Goal: Find contact information: Find contact information

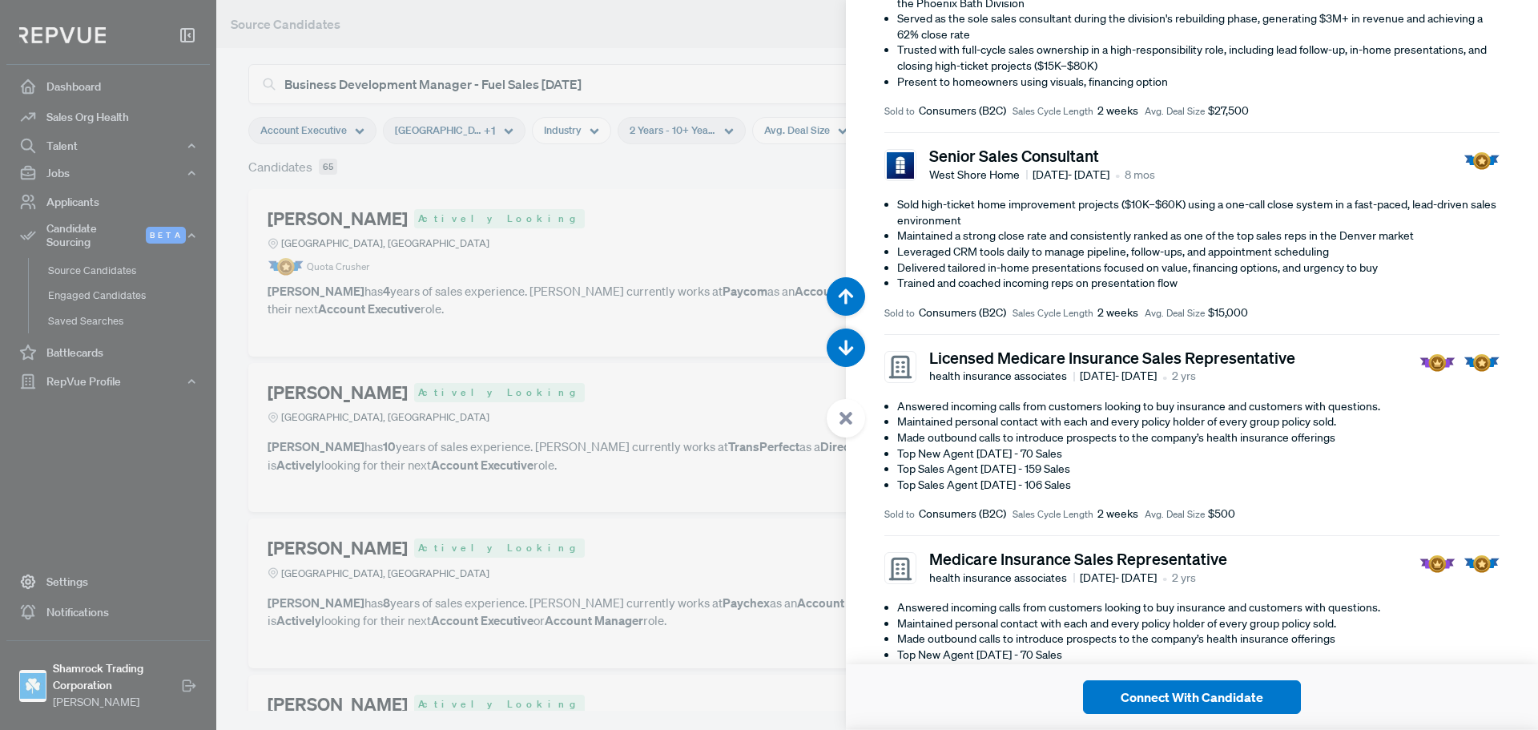
scroll to position [641, 0]
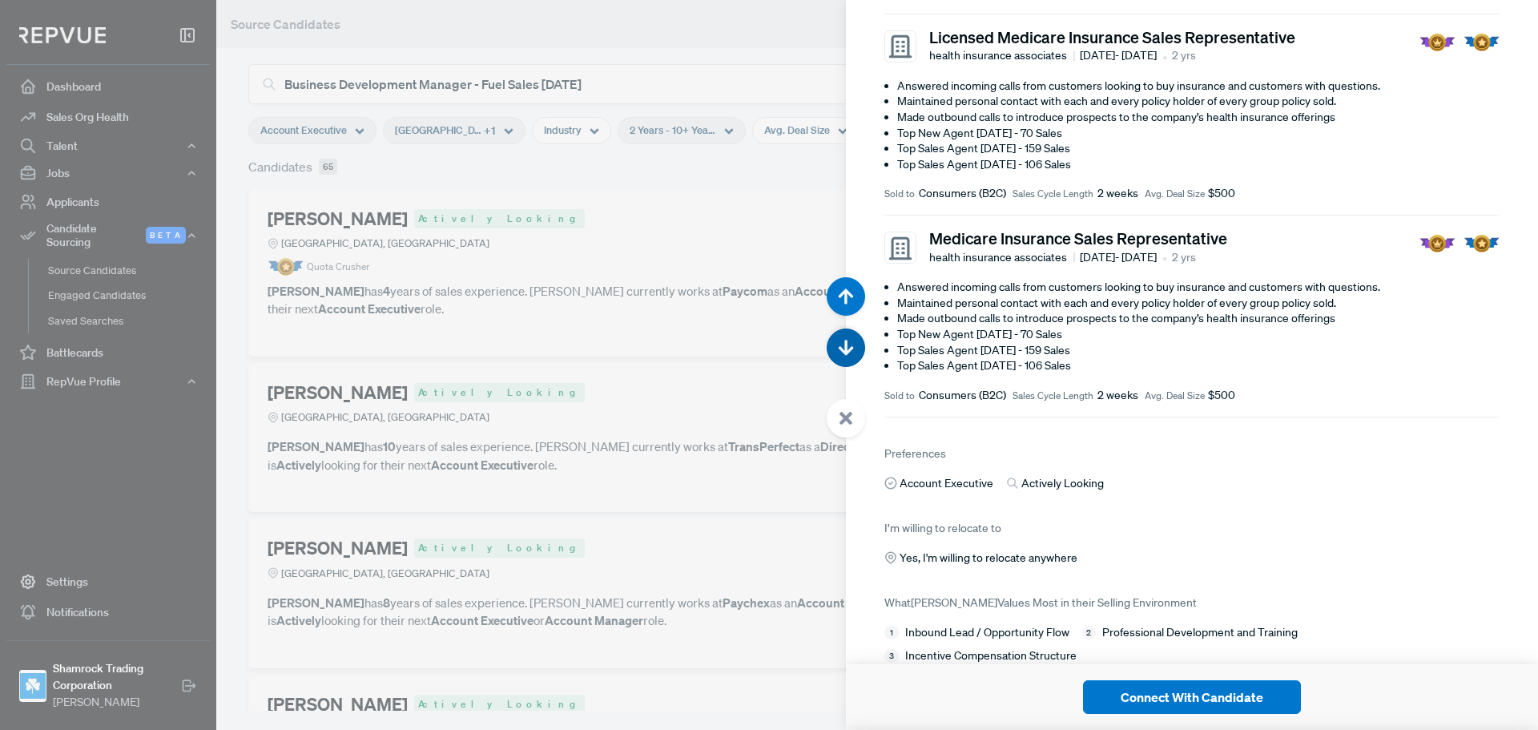
click at [834, 349] on button "button" at bounding box center [846, 347] width 38 height 38
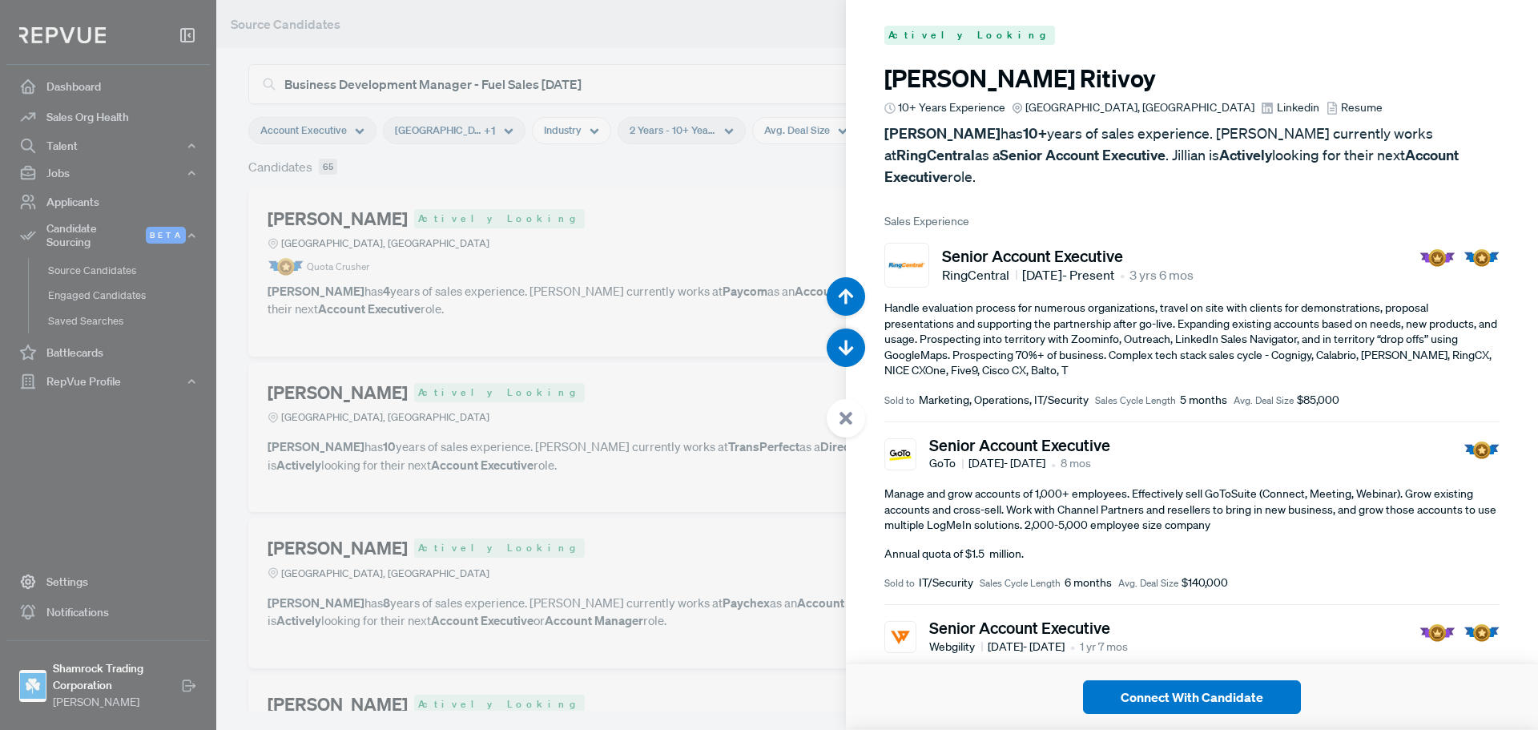
click at [1277, 111] on span "Linkedin" at bounding box center [1298, 107] width 42 height 17
click at [838, 344] on icon "button" at bounding box center [846, 348] width 16 height 16
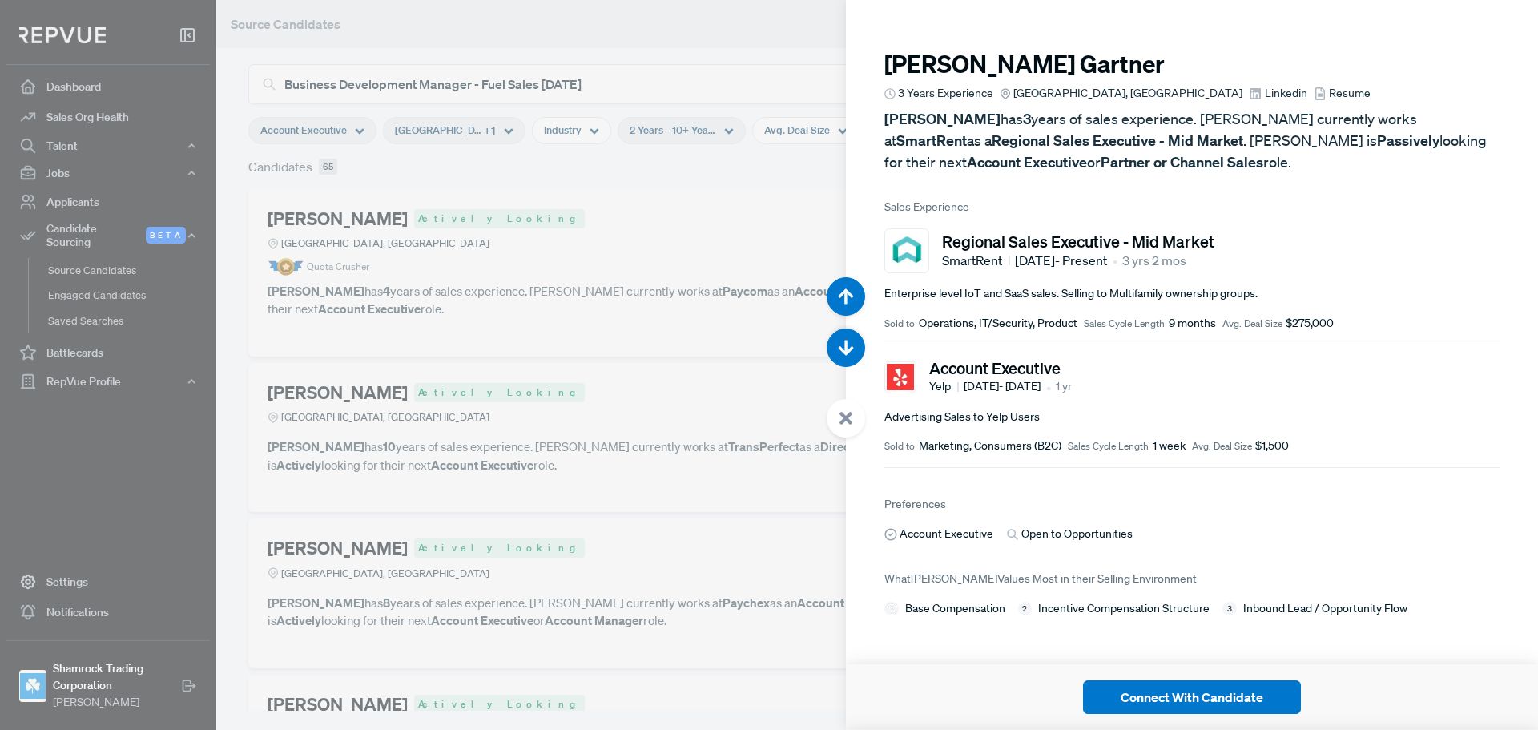
scroll to position [7297, 0]
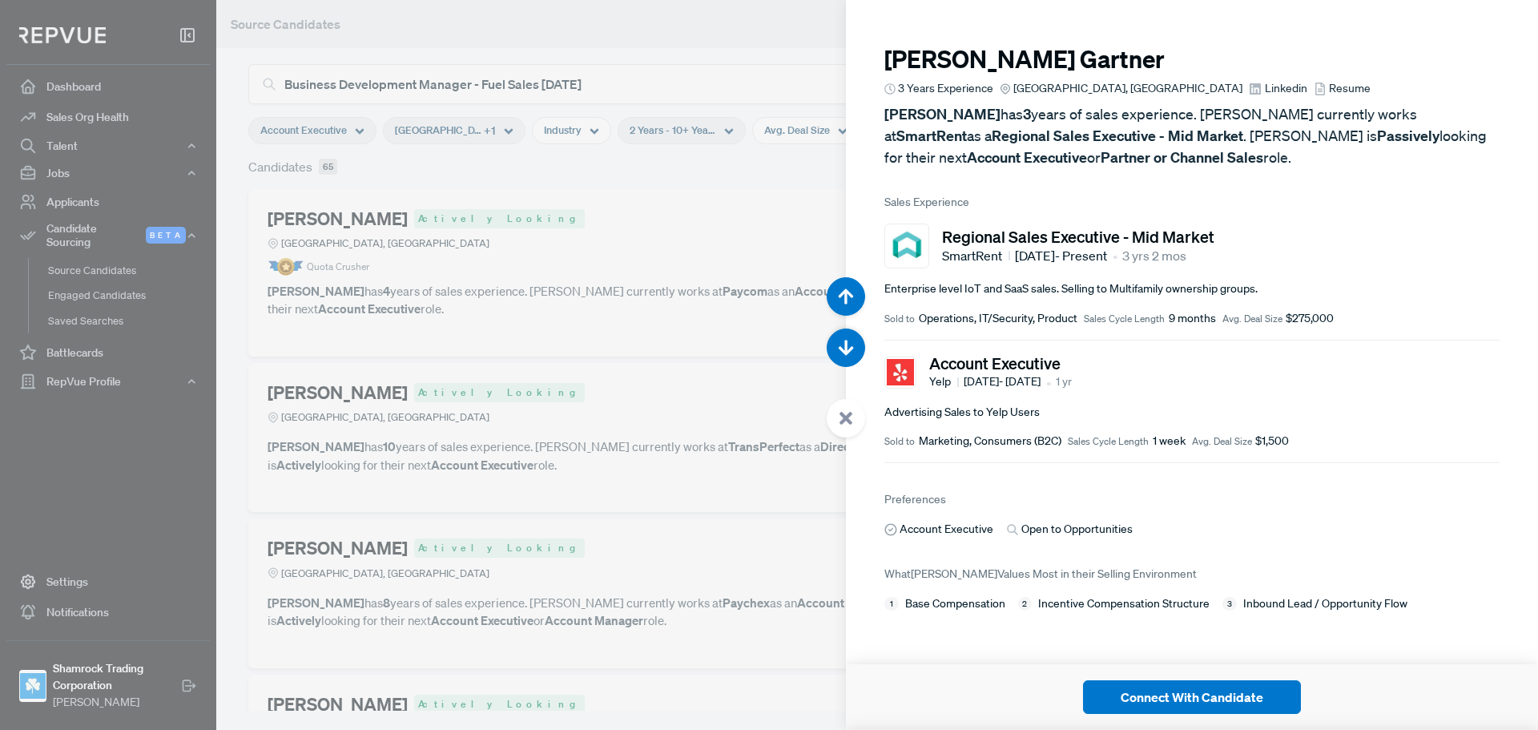
click at [1177, 99] on article "[PERSON_NAME] 3 Years Experience [GEOGRAPHIC_DATA], [GEOGRAPHIC_DATA] Linkedin …" at bounding box center [1191, 106] width 615 height 123
click at [1265, 92] on span "Linkedin" at bounding box center [1286, 88] width 42 height 17
click at [849, 348] on icon "button" at bounding box center [846, 348] width 16 height 16
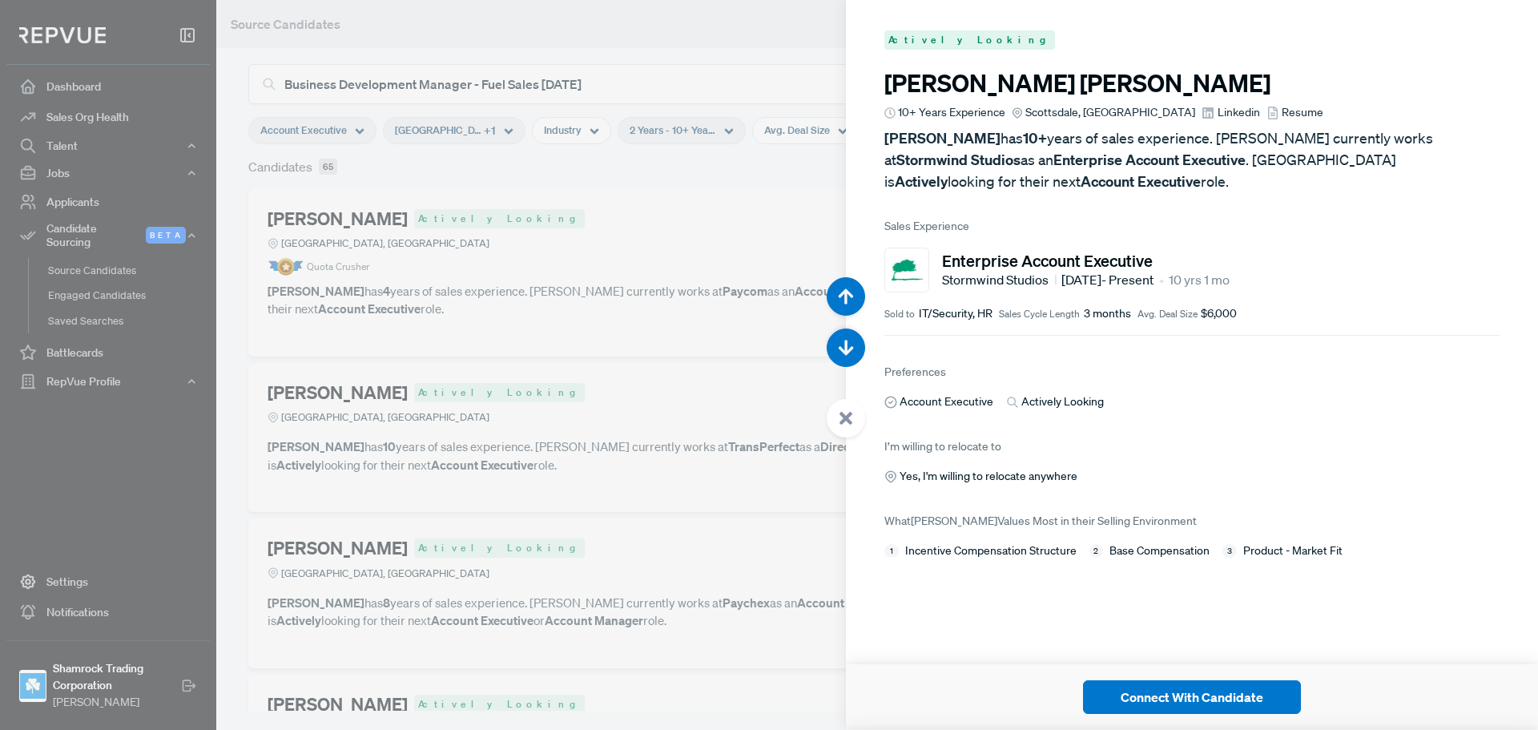
scroll to position [8027, 0]
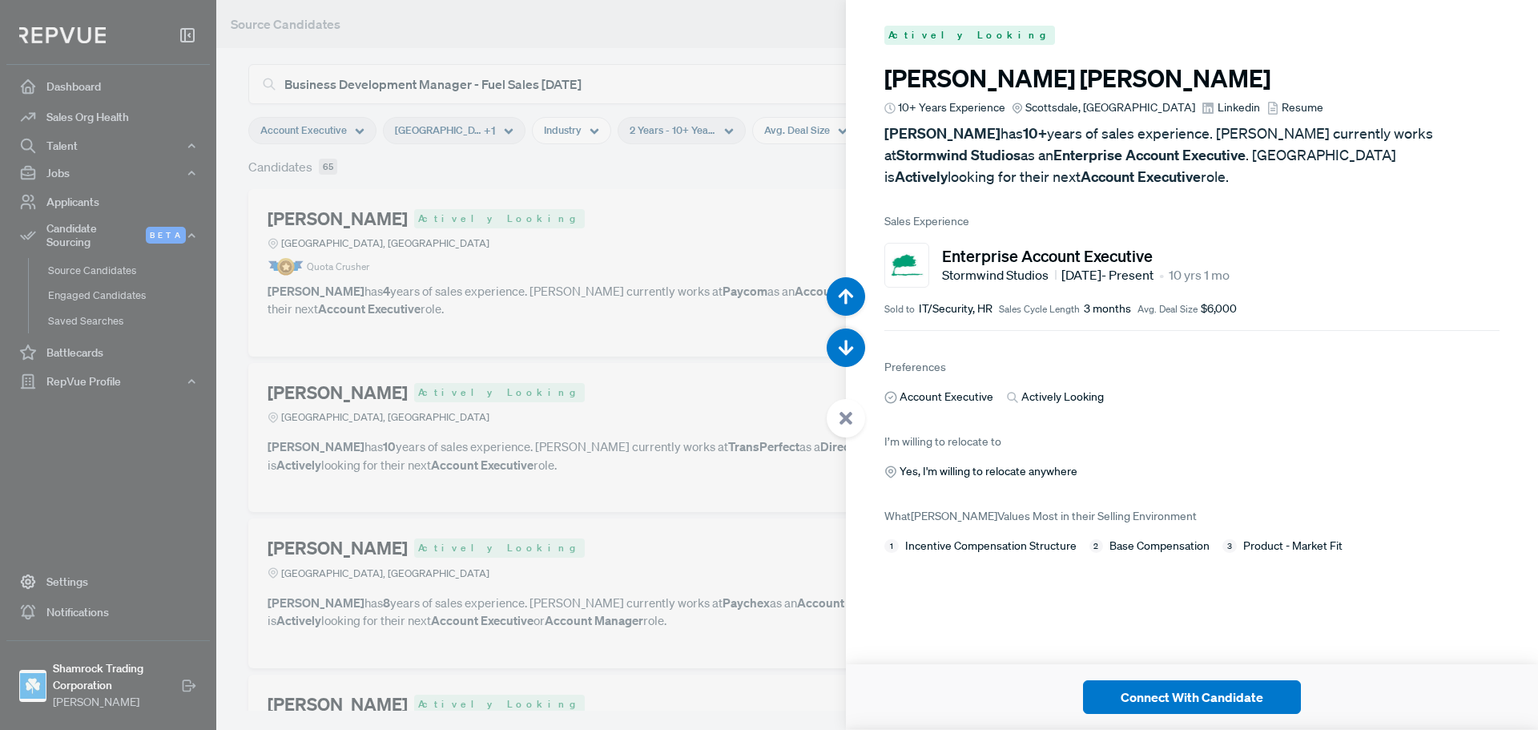
click at [1218, 110] on span "Linkedin" at bounding box center [1239, 107] width 42 height 17
click at [850, 344] on icon "button" at bounding box center [846, 348] width 16 height 16
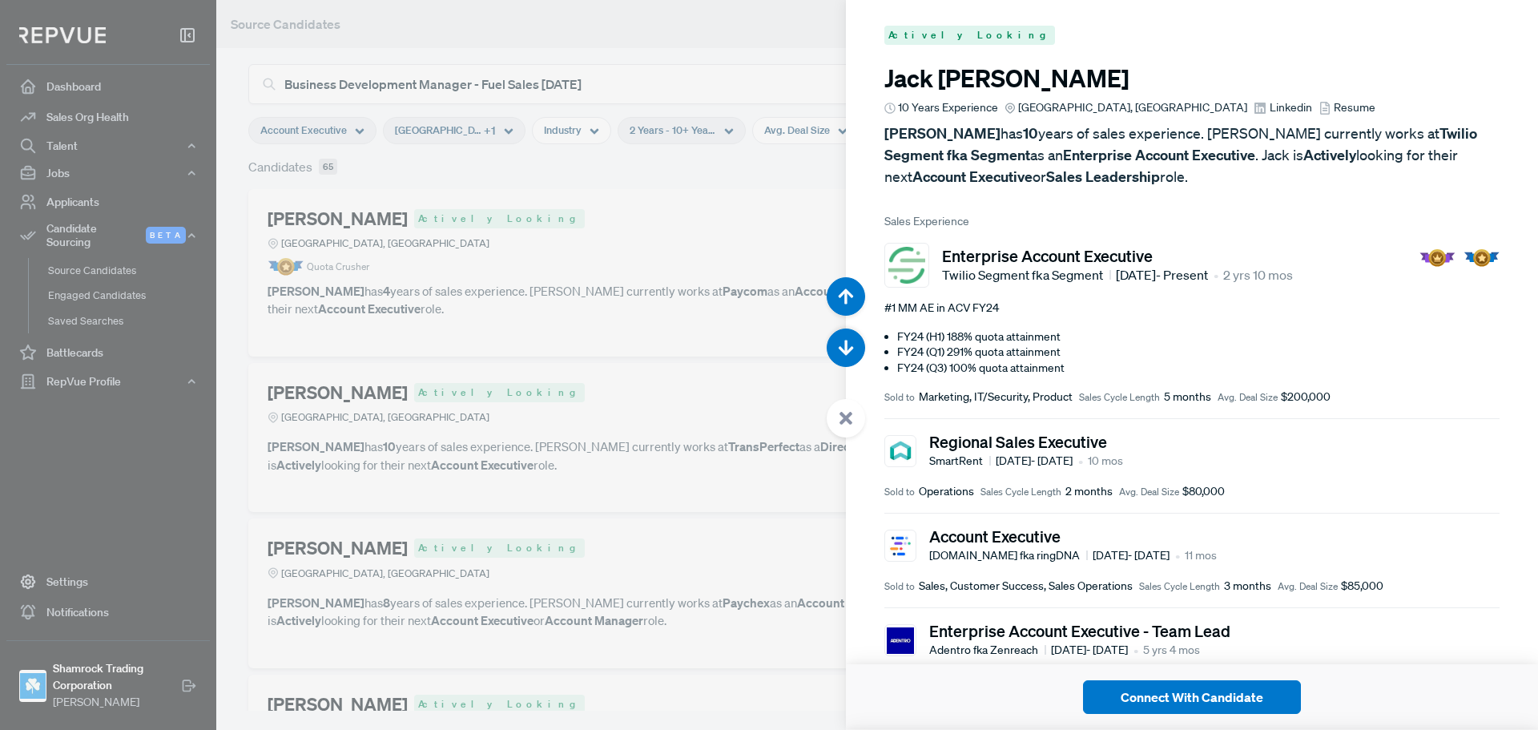
click at [1270, 115] on span "Linkedin" at bounding box center [1291, 107] width 42 height 17
click at [849, 343] on icon "button" at bounding box center [846, 348] width 16 height 16
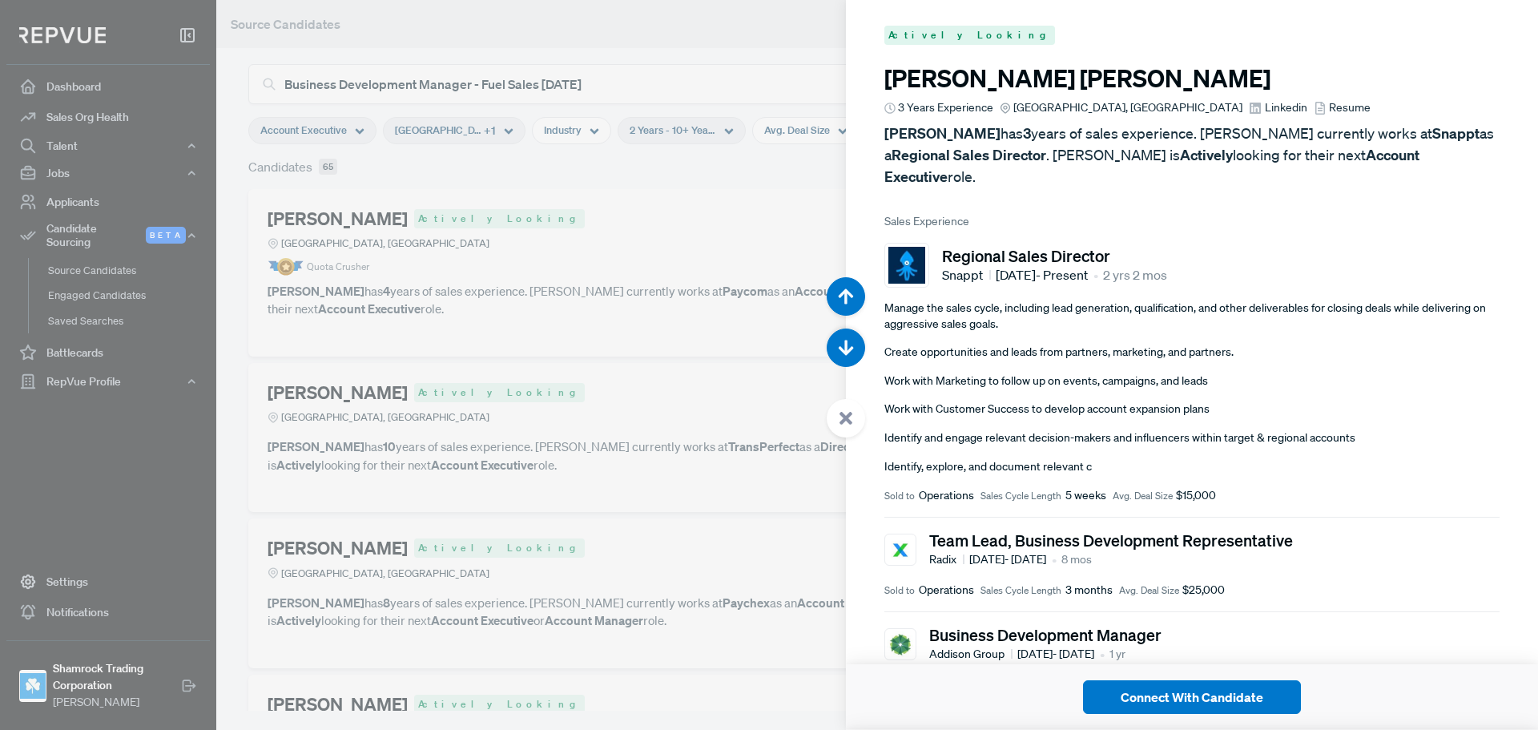
click at [1265, 106] on span "Linkedin" at bounding box center [1286, 107] width 42 height 17
